Goal: Task Accomplishment & Management: Manage account settings

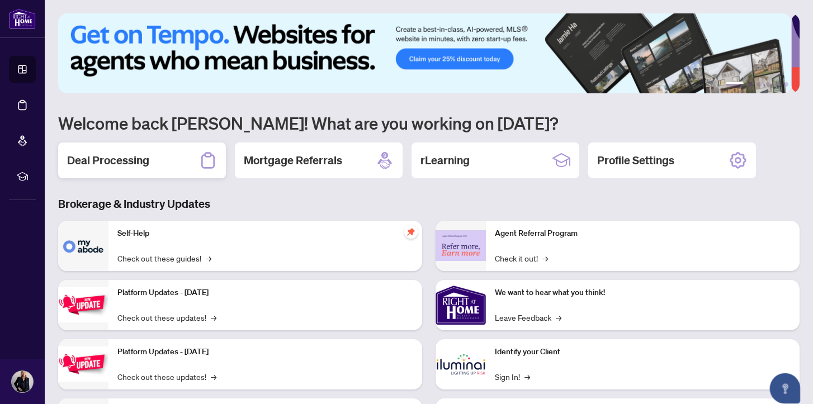
click at [111, 159] on h2 "Deal Processing" at bounding box center [108, 161] width 82 height 16
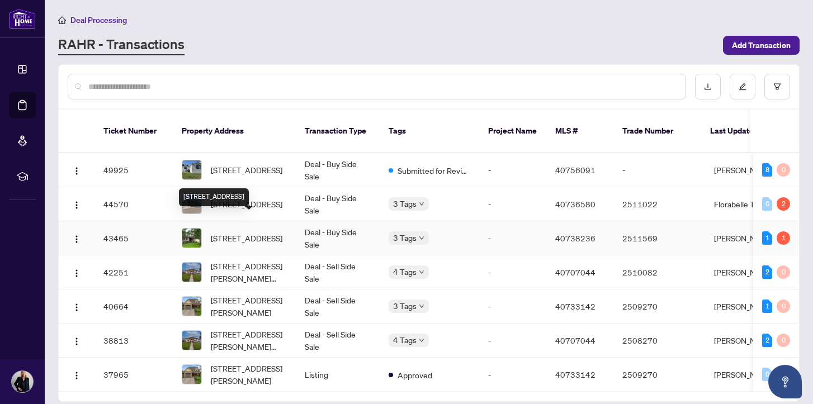
click at [241, 232] on span "[STREET_ADDRESS]" at bounding box center [247, 238] width 72 height 12
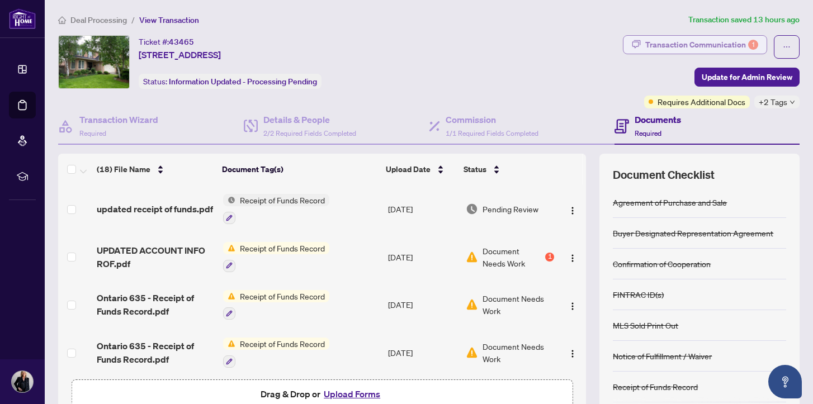
click at [657, 43] on div "Transaction Communication 1" at bounding box center [702, 45] width 113 height 18
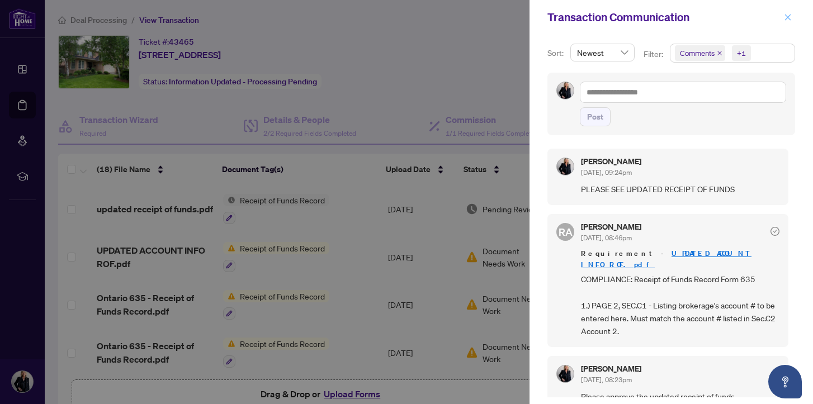
click at [789, 17] on icon "close" at bounding box center [788, 17] width 6 height 6
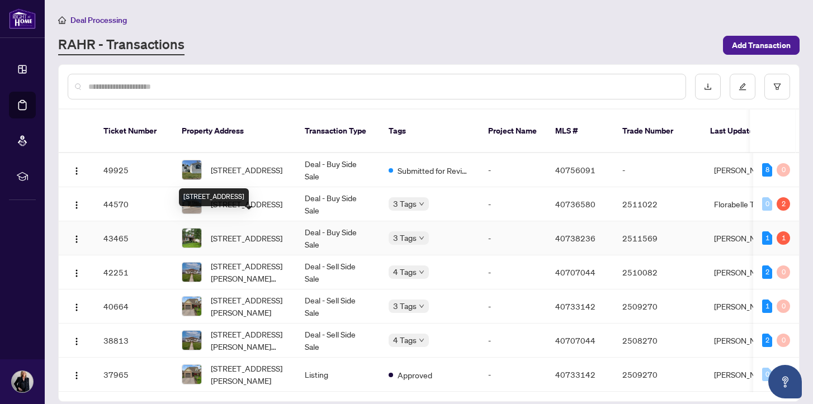
click at [239, 232] on span "[STREET_ADDRESS]" at bounding box center [247, 238] width 72 height 12
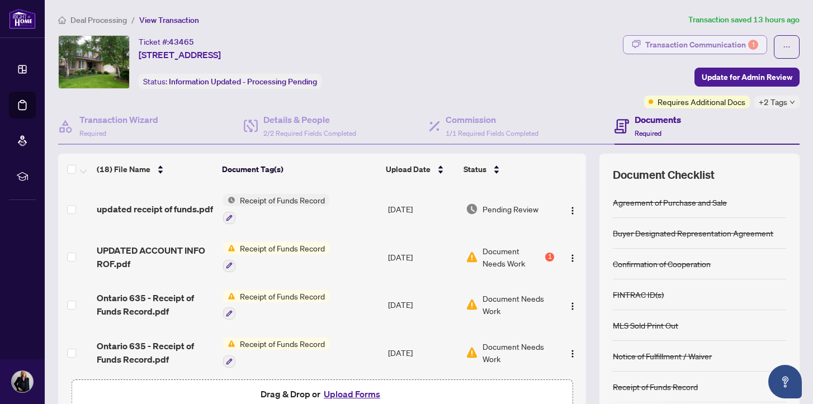
click at [666, 44] on div "Transaction Communication 1" at bounding box center [702, 45] width 113 height 18
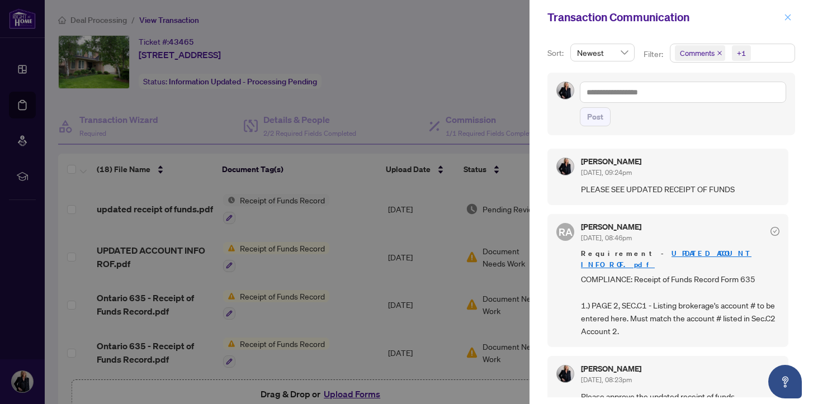
click at [788, 17] on icon "close" at bounding box center [788, 17] width 6 height 6
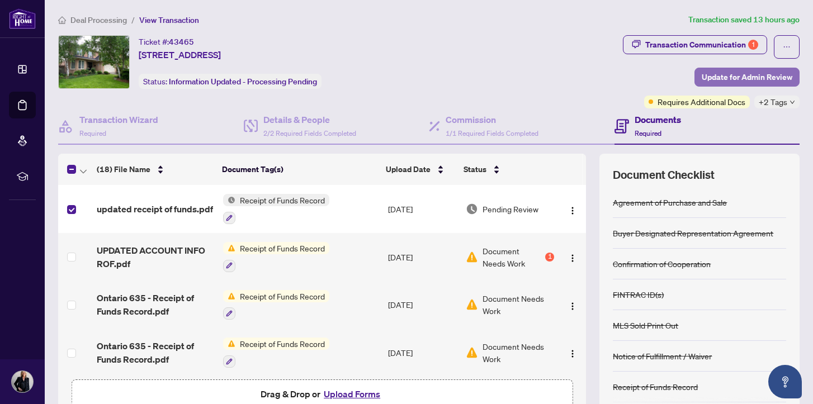
click at [736, 75] on span "Update for Admin Review" at bounding box center [747, 77] width 91 height 18
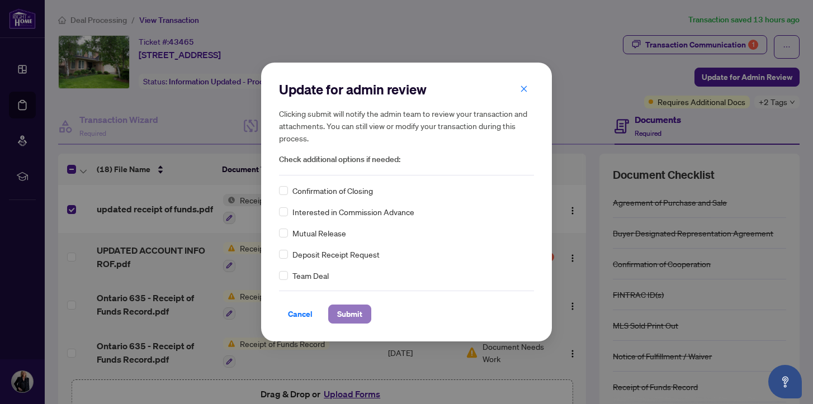
click at [344, 313] on span "Submit" at bounding box center [349, 314] width 25 height 18
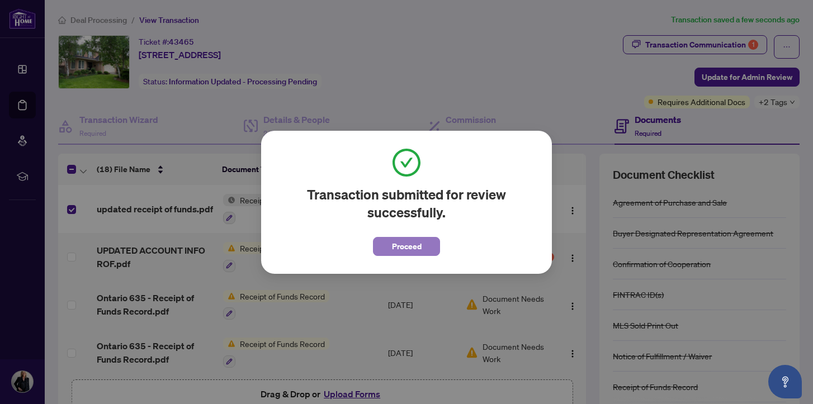
click at [393, 247] on span "Proceed" at bounding box center [407, 247] width 30 height 18
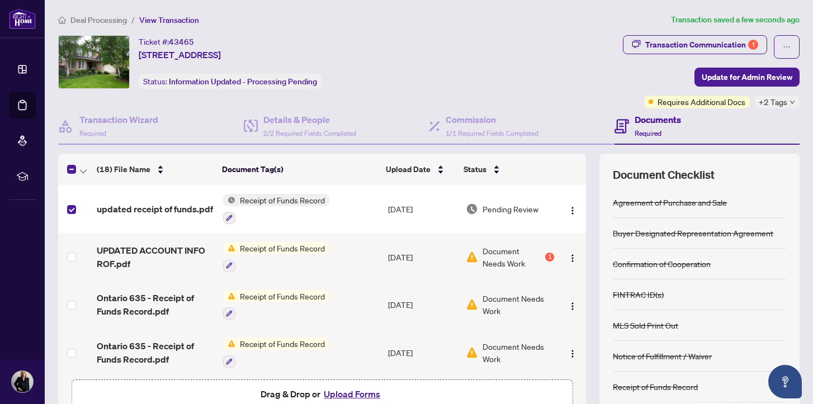
click at [779, 100] on div "+2 Tags" at bounding box center [777, 102] width 45 height 13
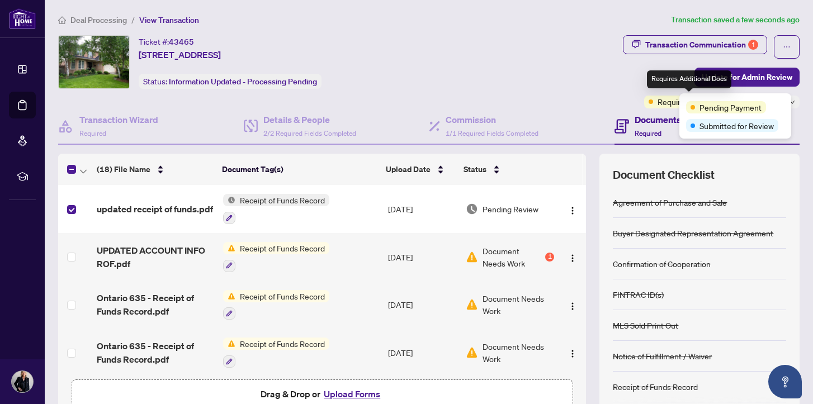
click at [661, 102] on span "Requires Additional Docs" at bounding box center [702, 102] width 88 height 12
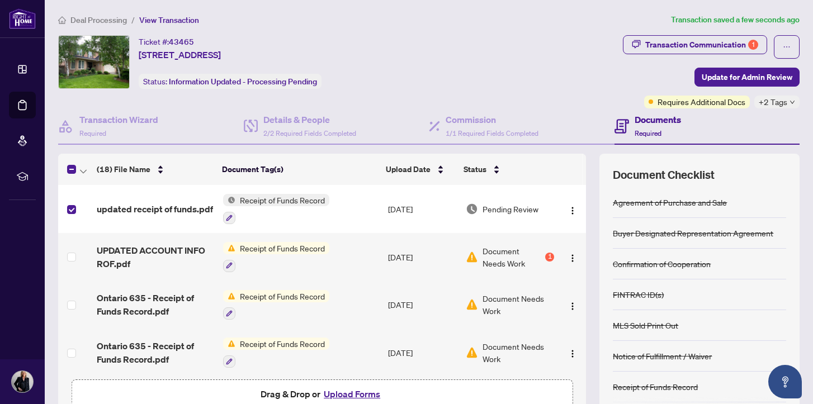
click at [547, 83] on div "Ticket #: 43465 [STREET_ADDRESS] Status: Information Updated - Processing Pendi…" at bounding box center [338, 62] width 561 height 54
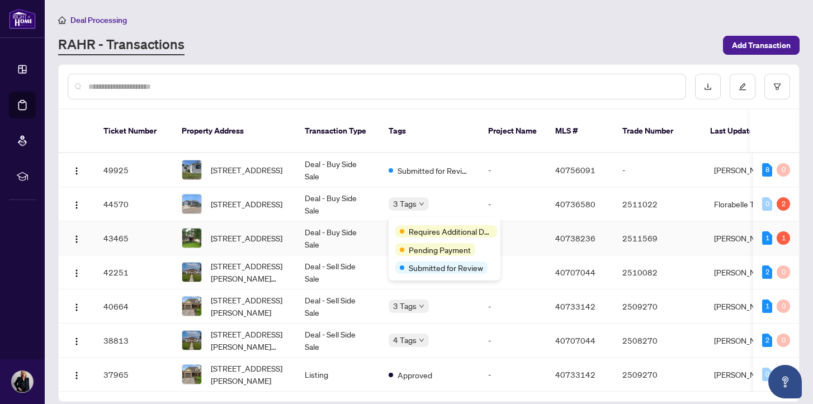
click at [420, 225] on span "Requires Additional Docs" at bounding box center [451, 231] width 84 height 12
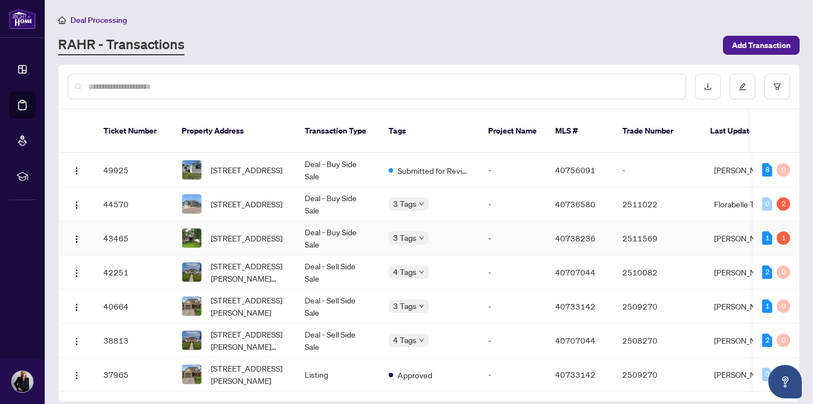
click at [333, 234] on td "Deal - Buy Side Sale" at bounding box center [338, 239] width 84 height 34
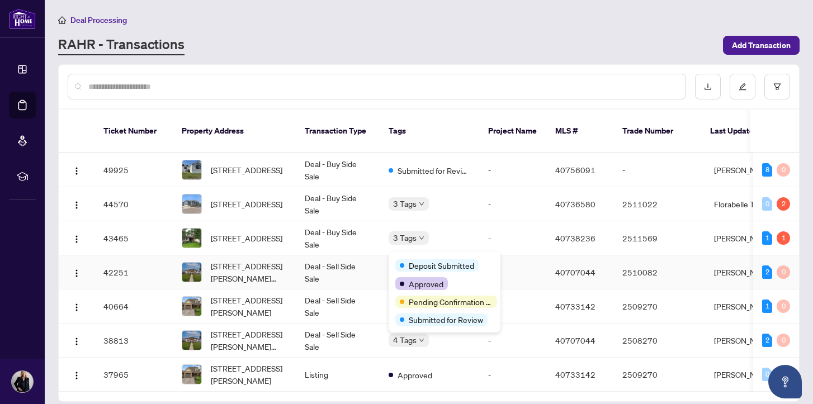
click at [421, 258] on div "Deposit Submitted" at bounding box center [445, 264] width 98 height 13
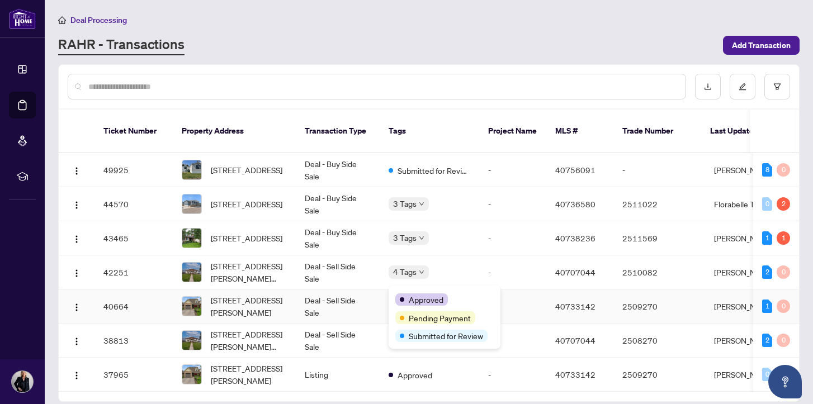
click at [417, 297] on span "Approved" at bounding box center [426, 300] width 35 height 12
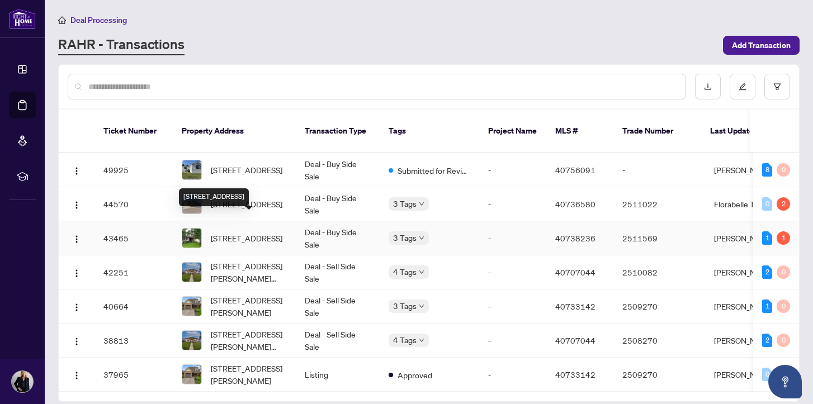
click at [243, 232] on span "[STREET_ADDRESS]" at bounding box center [247, 238] width 72 height 12
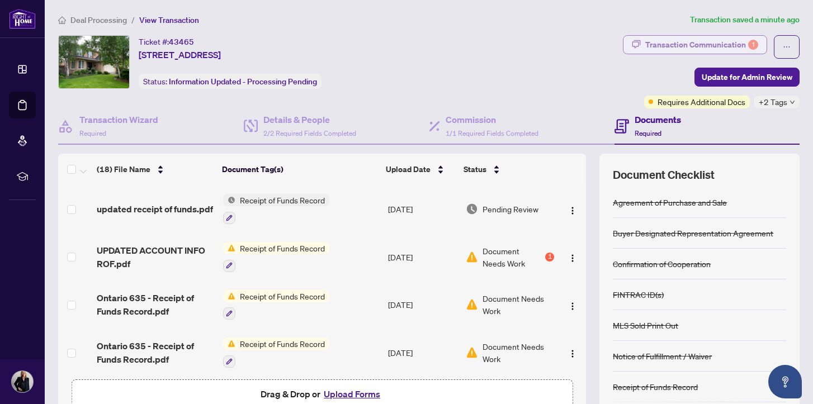
click at [681, 42] on div "Transaction Communication 1" at bounding box center [702, 45] width 113 height 18
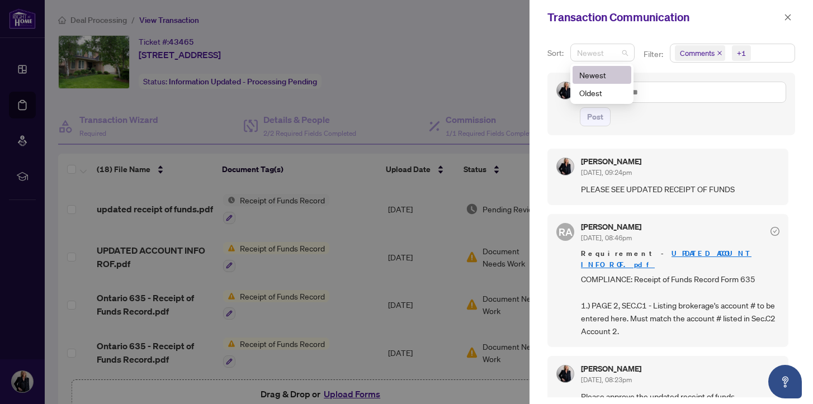
click at [624, 53] on span "Newest" at bounding box center [602, 52] width 51 height 17
click at [605, 75] on div "Newest" at bounding box center [602, 75] width 45 height 12
click at [721, 51] on icon "close" at bounding box center [720, 53] width 6 height 6
